Goal: Check status: Check status

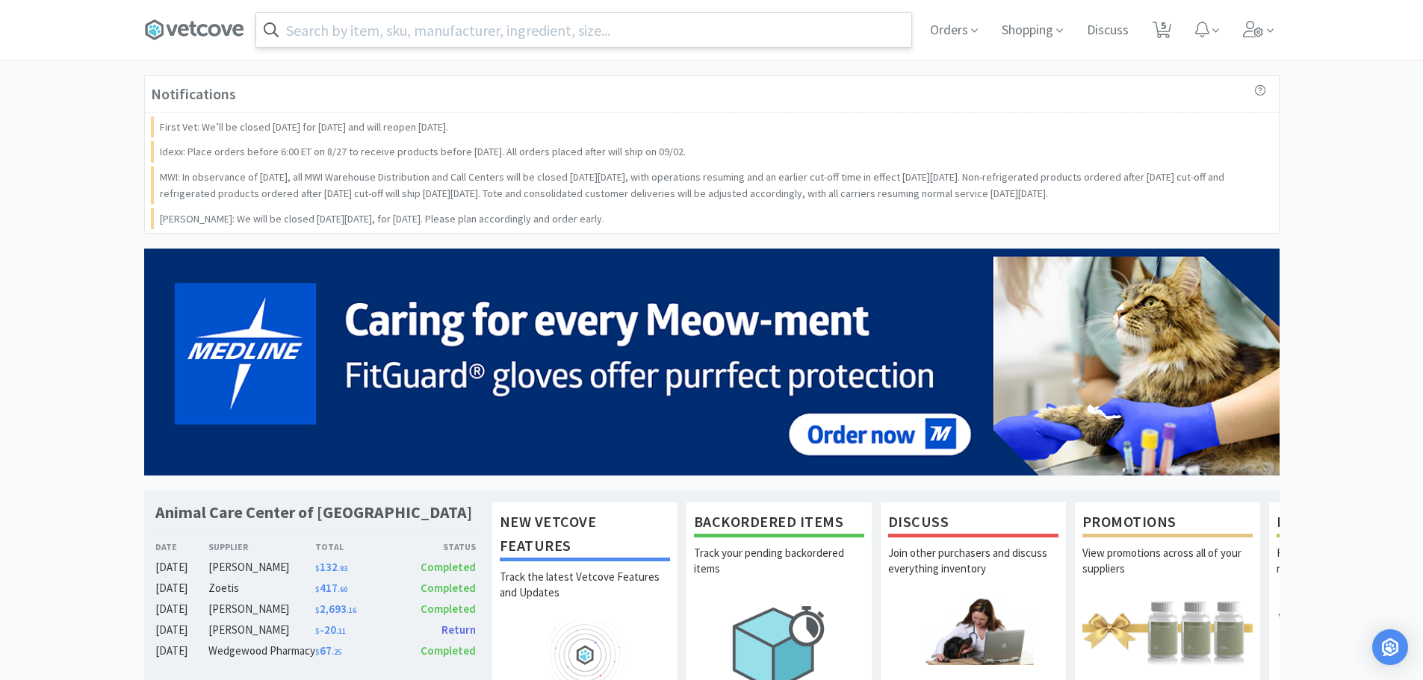
click at [904, 26] on input "text" at bounding box center [583, 30] width 655 height 34
click at [945, 36] on span "Orders" at bounding box center [954, 30] width 60 height 60
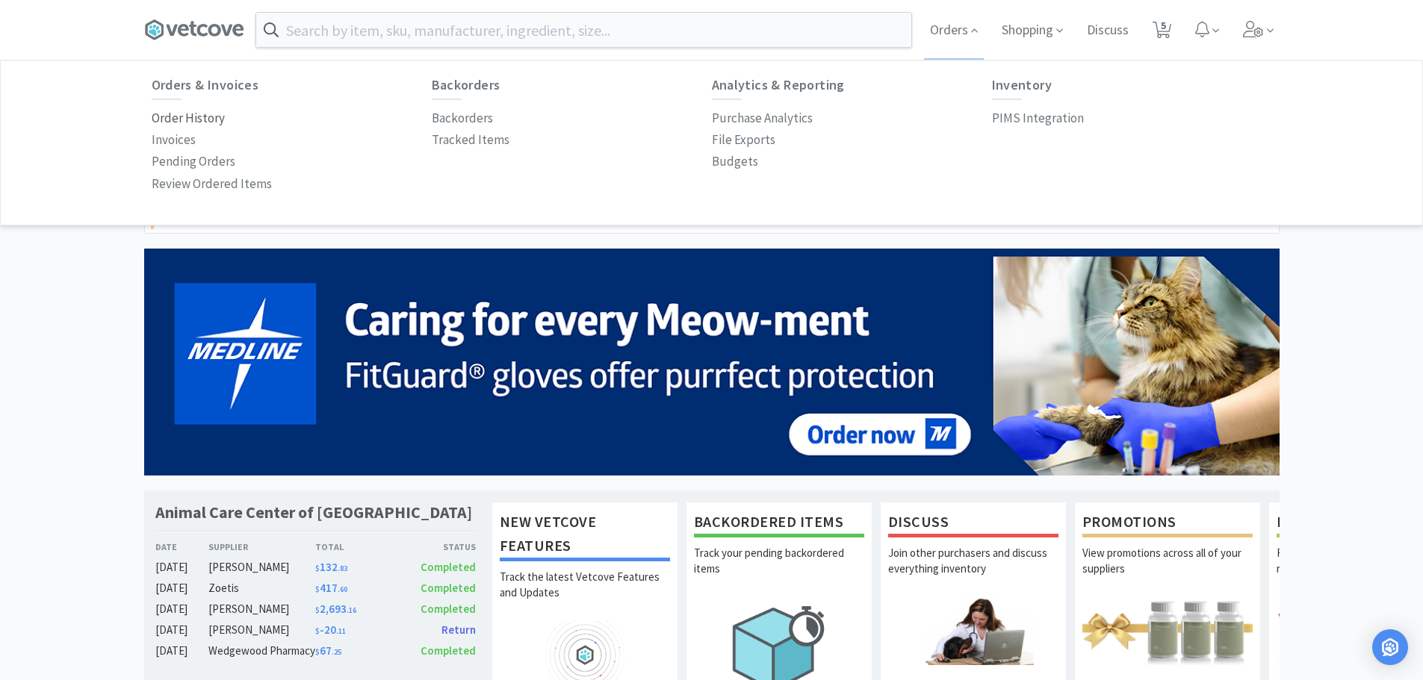
click at [193, 117] on p "Order History" at bounding box center [188, 118] width 73 height 20
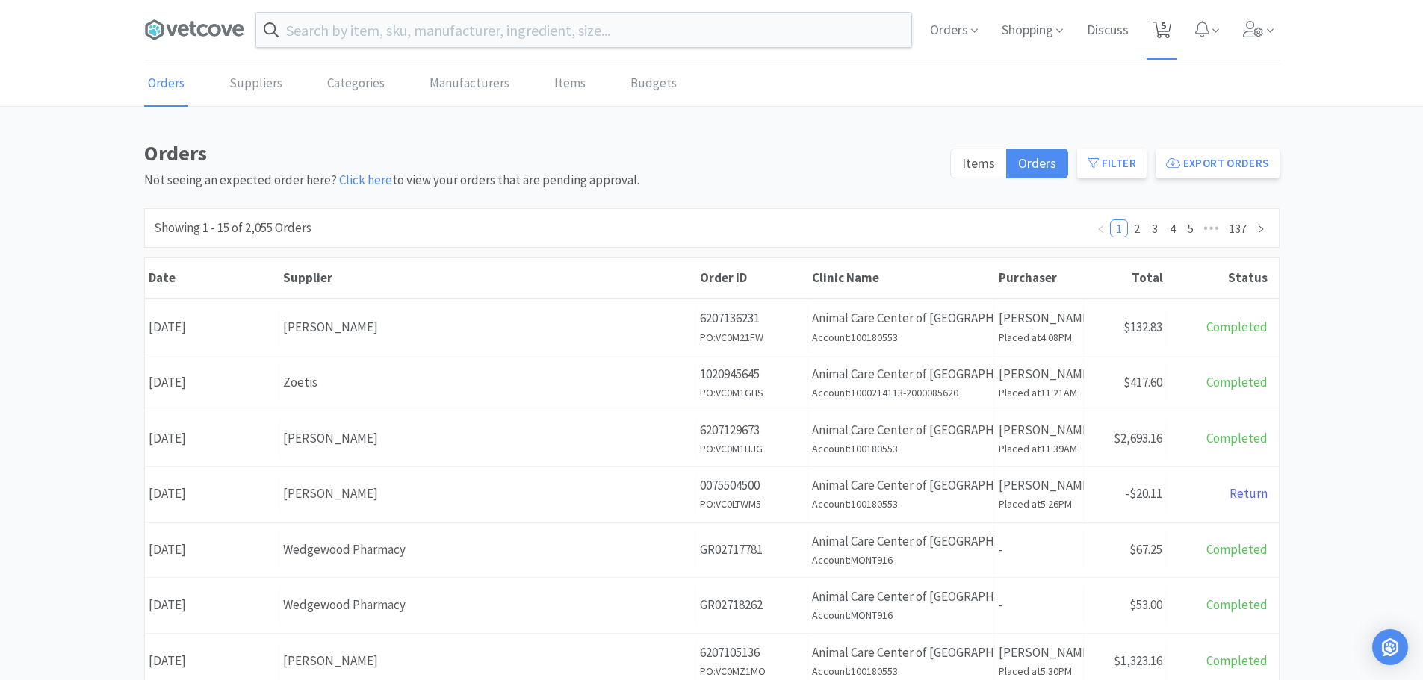
click at [1171, 37] on span "5" at bounding box center [1162, 30] width 31 height 60
select select "1"
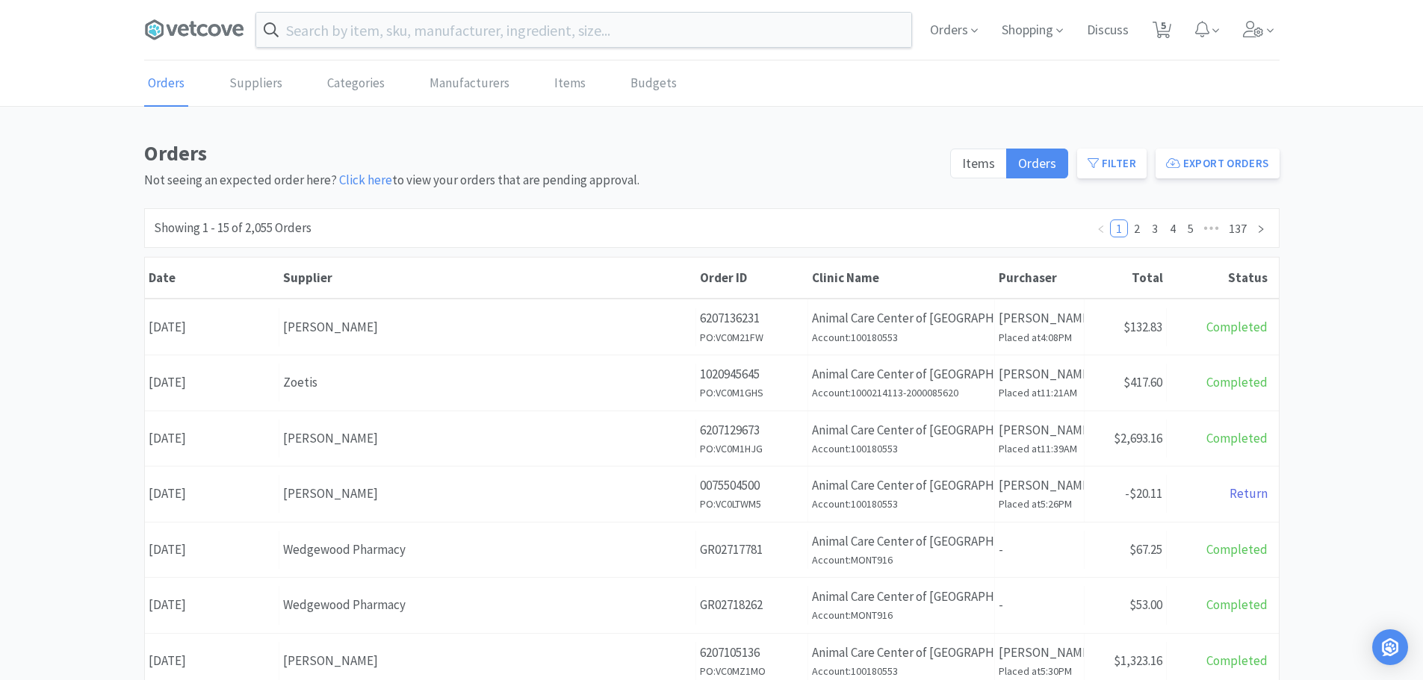
select select "2"
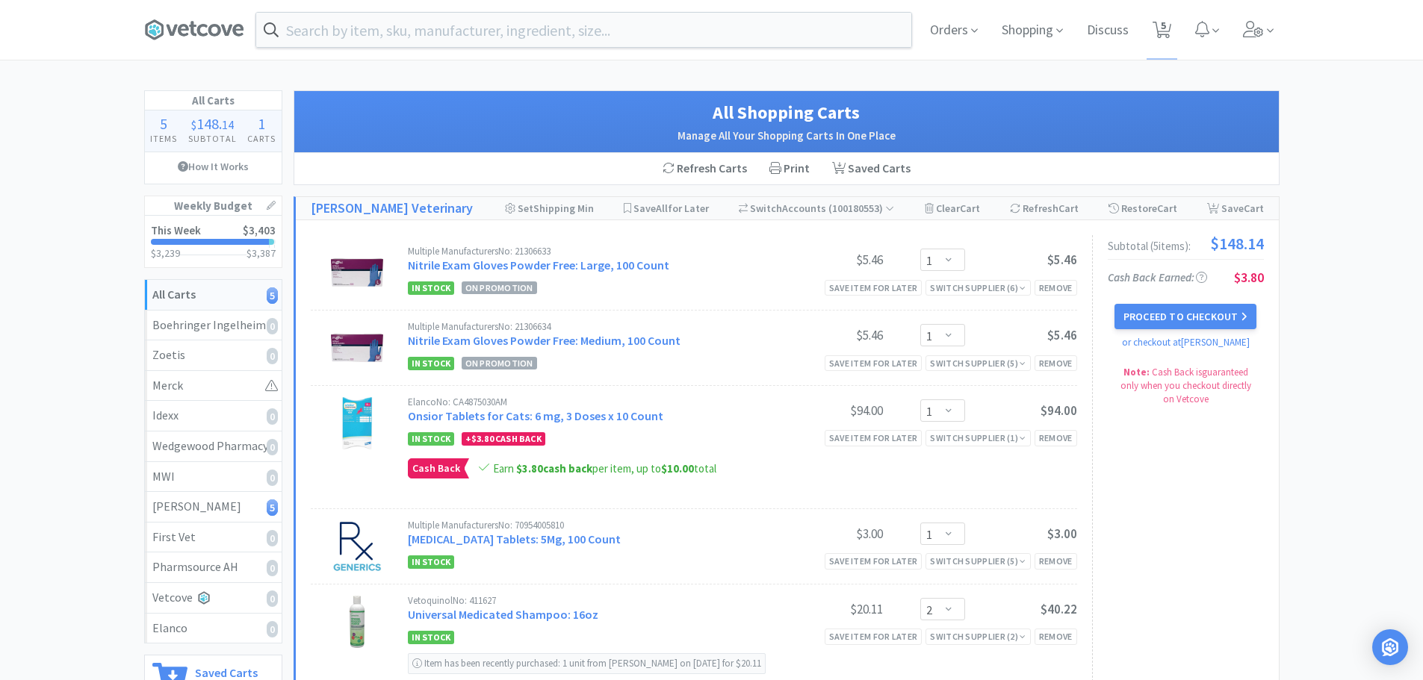
click at [207, 242] on div at bounding box center [210, 242] width 119 height 6
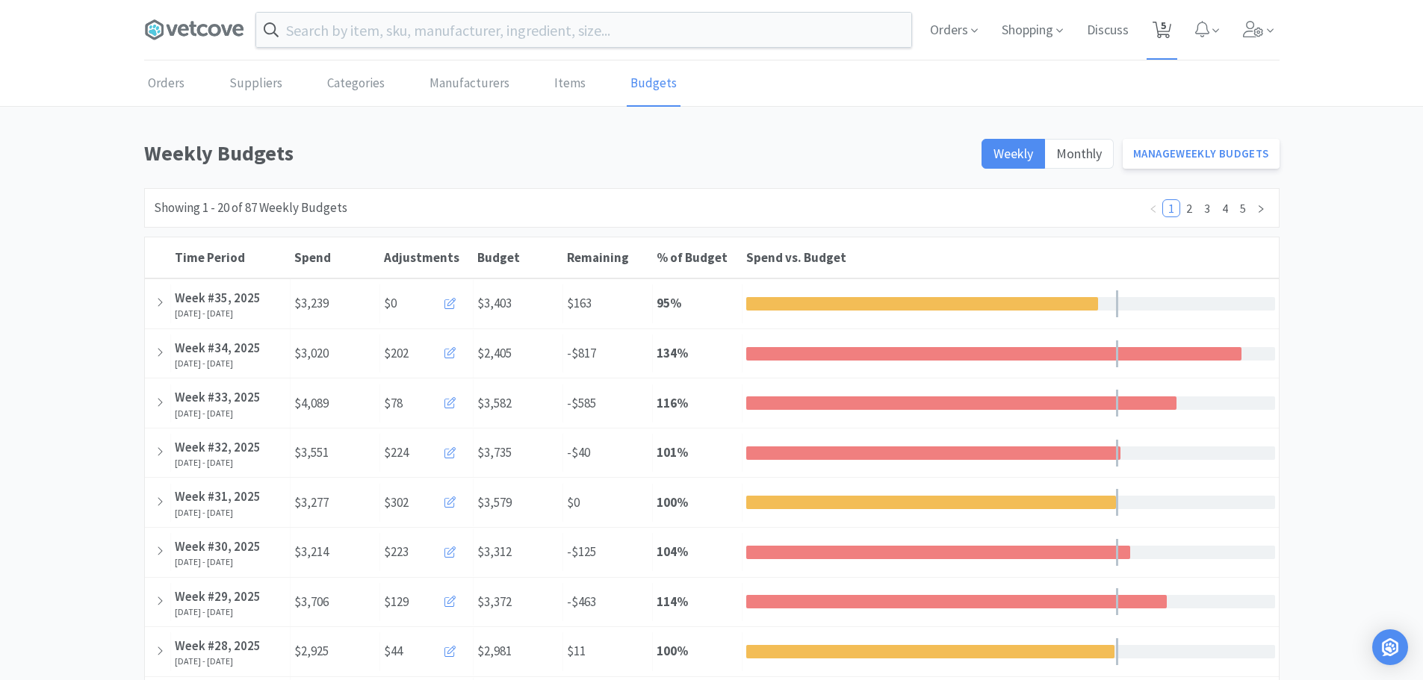
click at [1163, 28] on span "5" at bounding box center [1163, 26] width 5 height 60
select select "1"
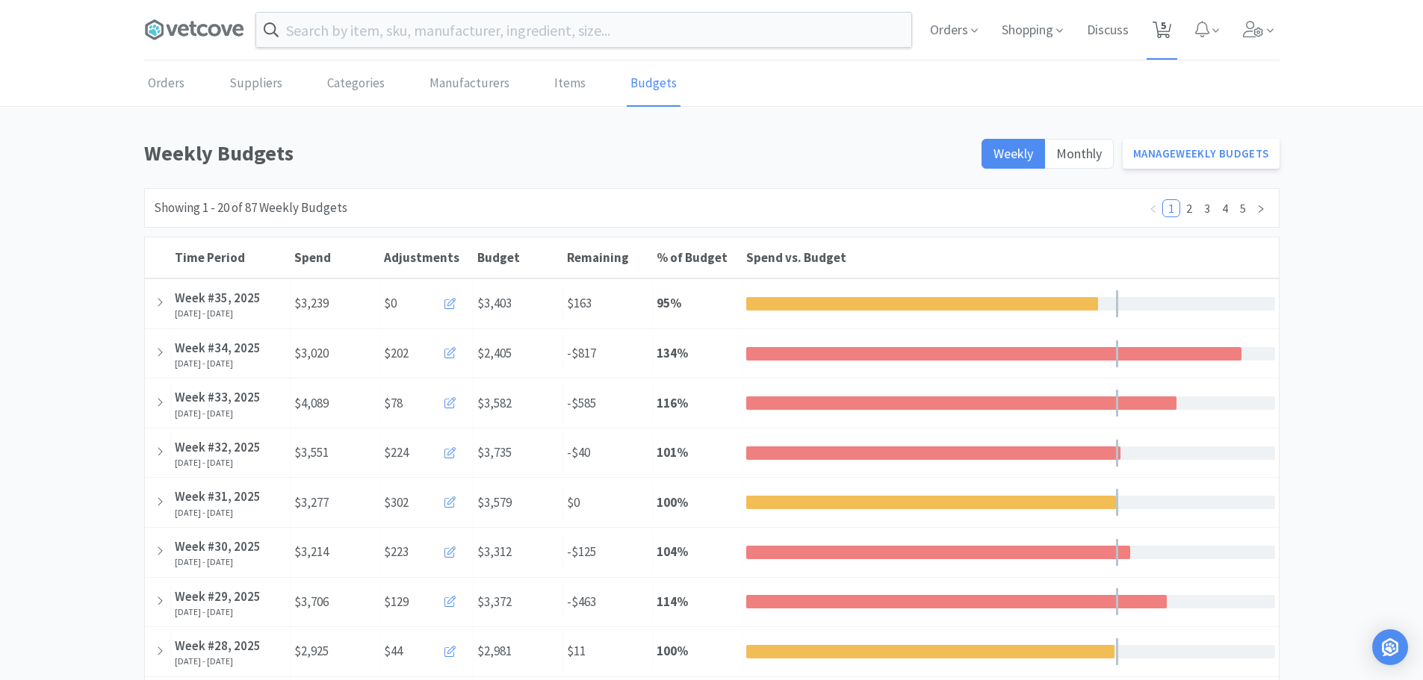
select select "2"
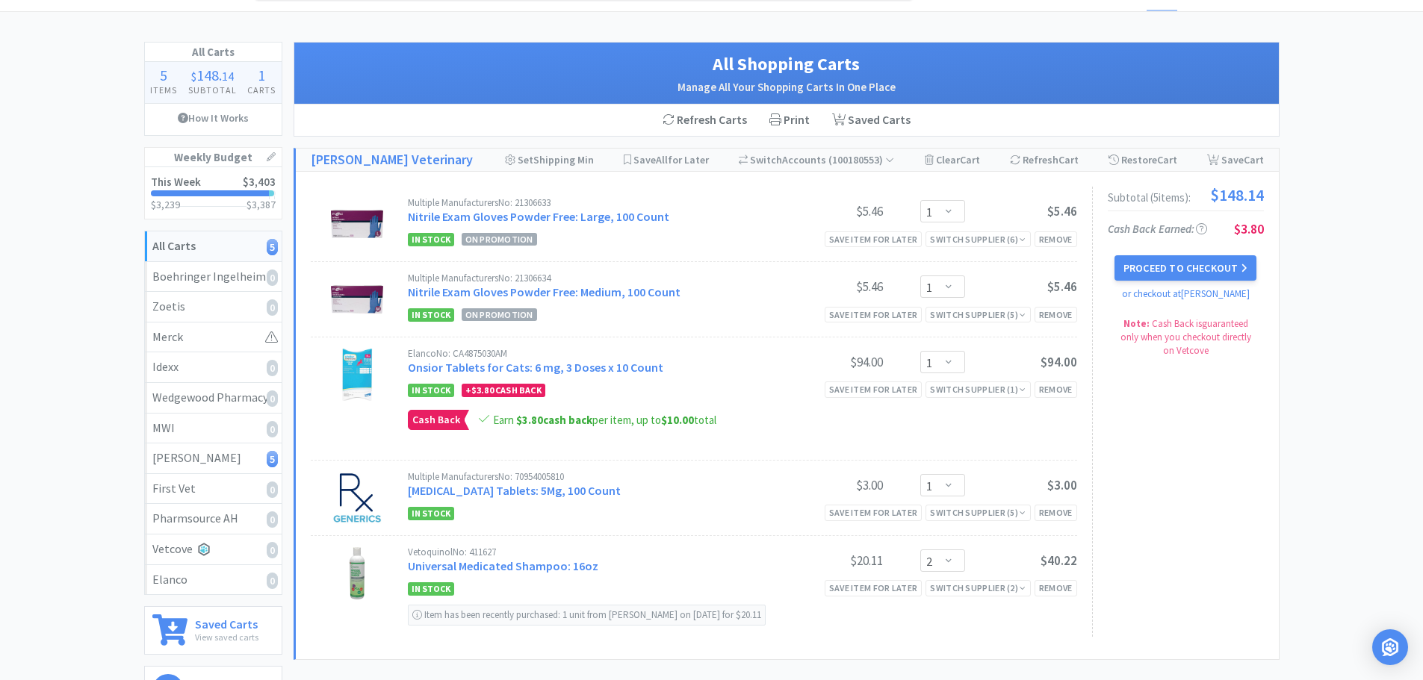
scroll to position [75, 0]
